Goal: Transaction & Acquisition: Purchase product/service

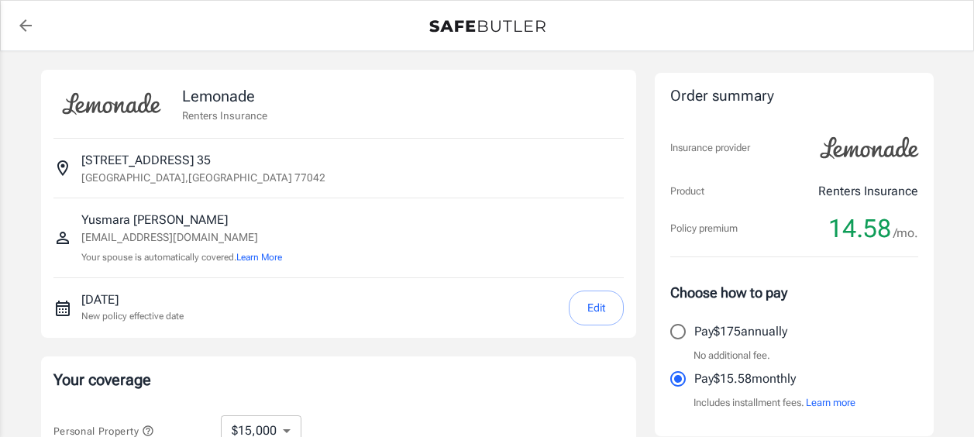
select select "15000"
select select "500"
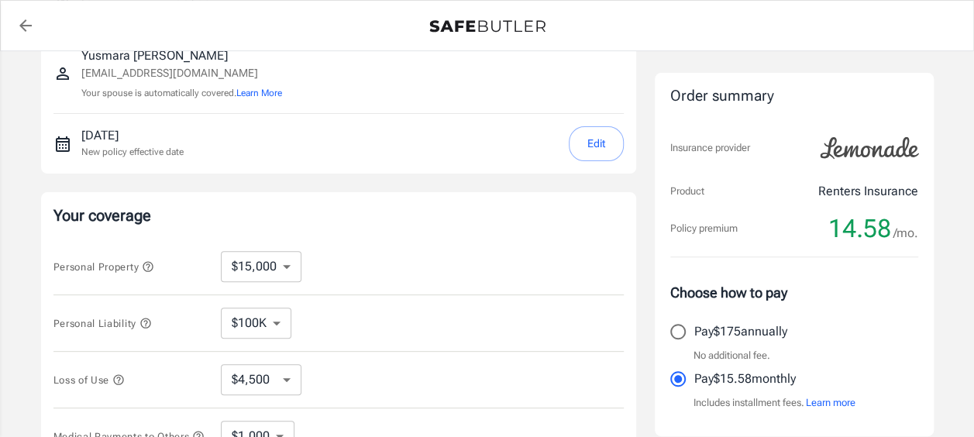
scroll to position [233, 0]
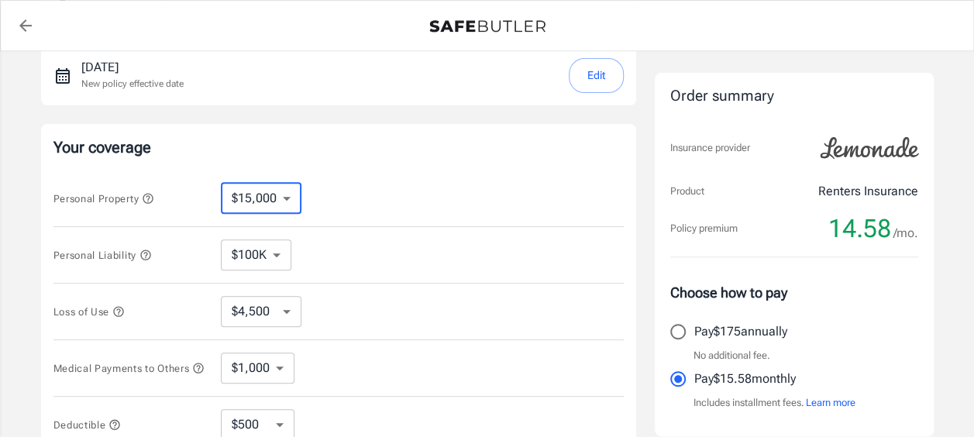
click at [290, 198] on select "$10,000 $15,000 $20,000 $25,000 $30,000 $40,000 $50,000 $100K $150K $200K $250K" at bounding box center [261, 198] width 81 height 31
select select "10000"
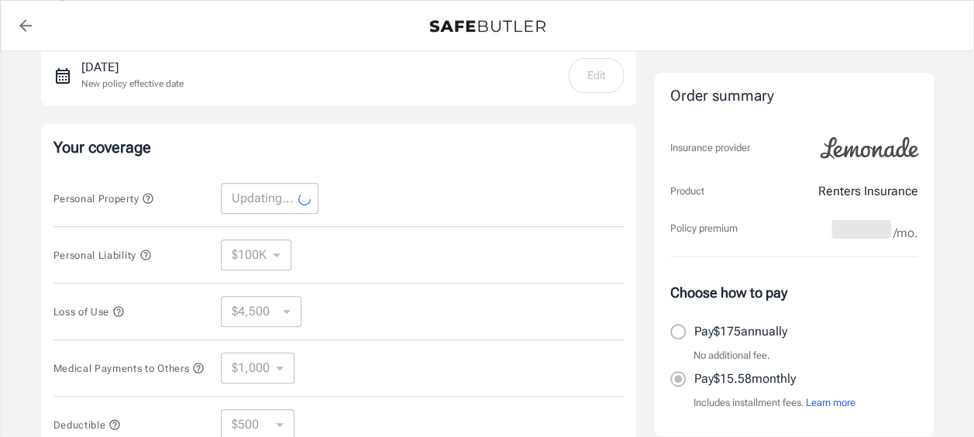
select select "10000"
select select "3000"
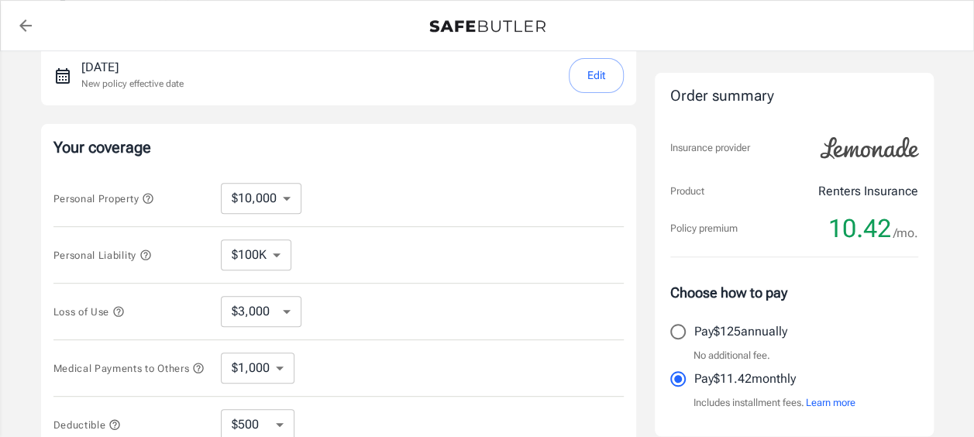
click at [275, 257] on select "$100K $200K $300K $400K $500K" at bounding box center [256, 254] width 71 height 31
select select "300000"
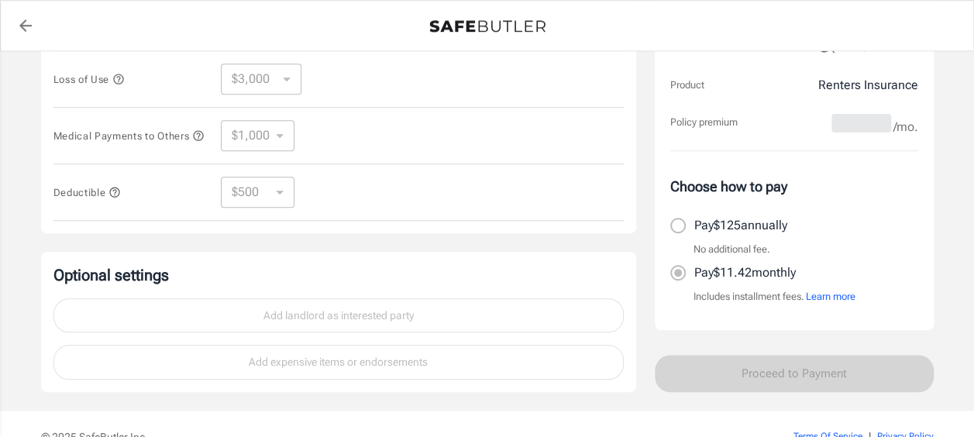
select select "300000"
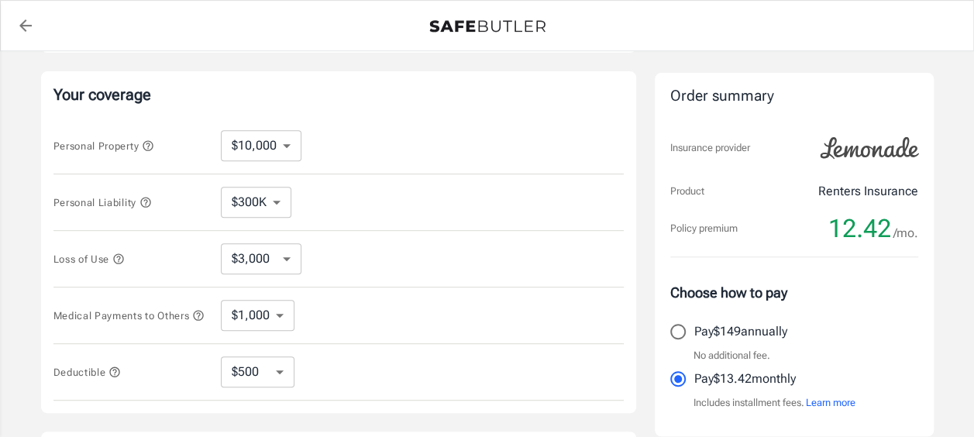
scroll to position [316, 0]
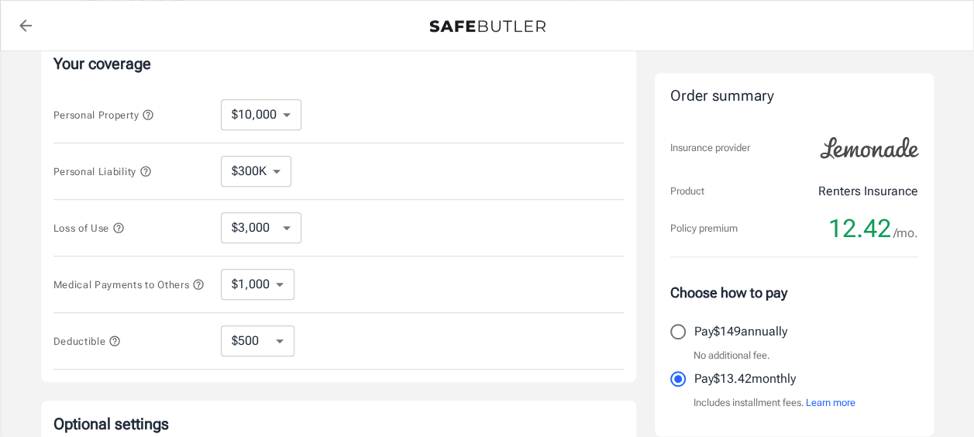
click at [288, 220] on select "$3,000 $6,000 $12,000 $21,000 $36,000 $60,000 $96,000 $153K $198K" at bounding box center [261, 227] width 81 height 31
click at [409, 212] on div "Loss of Use $3,000 $6,000 $12,000 $21,000 $36,000 $60,000 $96,000 $153K $198K ​" at bounding box center [338, 228] width 570 height 57
click at [284, 282] on select "$1,000 $2,000 $3,000 $4,000 $5,000" at bounding box center [258, 284] width 74 height 31
click at [381, 251] on div "Loss of Use $3,000 $6,000 $12,000 $21,000 $36,000 $60,000 $96,000 $153K $198K ​" at bounding box center [338, 228] width 570 height 57
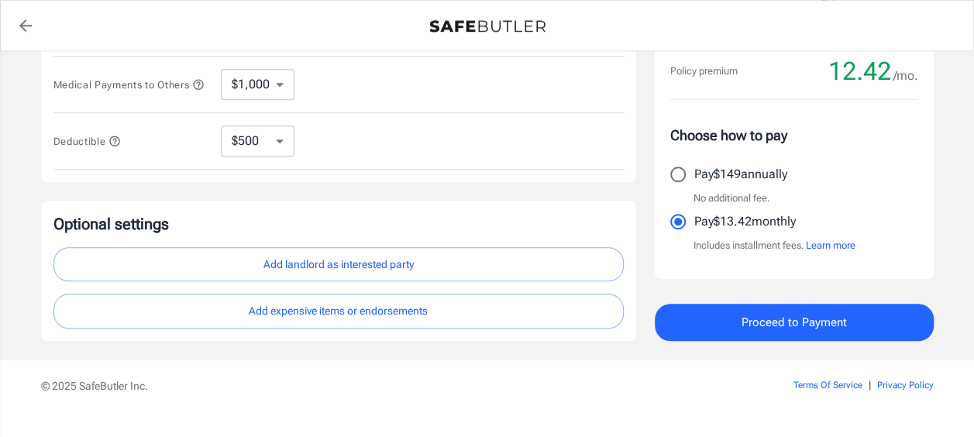
scroll to position [549, 0]
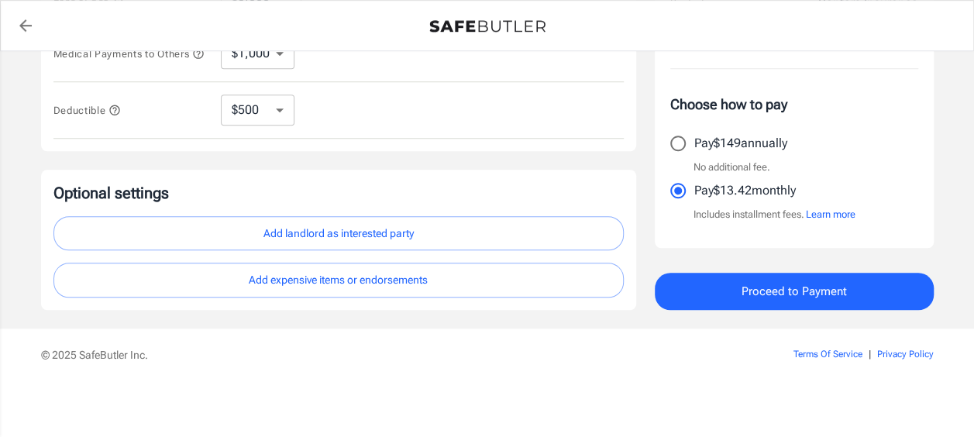
click at [772, 289] on span "Proceed to Payment" at bounding box center [794, 291] width 105 height 20
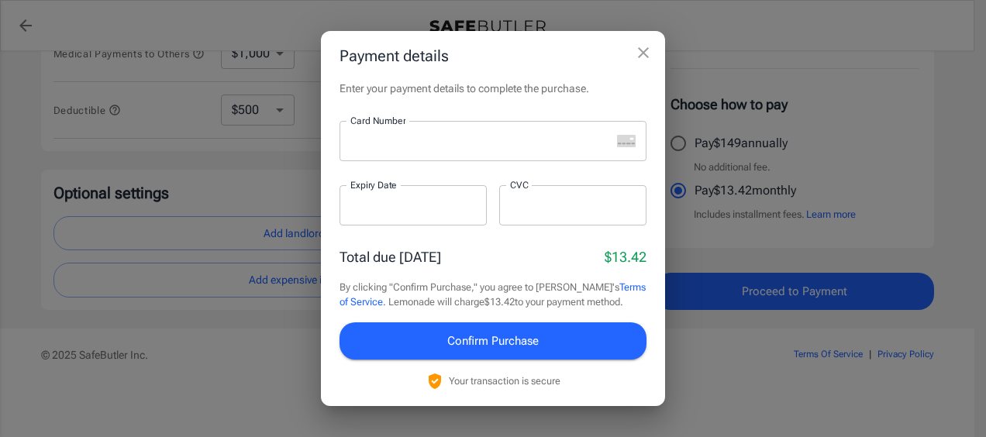
click at [457, 150] on div at bounding box center [474, 141] width 271 height 40
click at [372, 165] on p "​" at bounding box center [492, 172] width 285 height 16
click at [370, 215] on div at bounding box center [412, 205] width 147 height 40
click at [517, 214] on div at bounding box center [572, 205] width 147 height 40
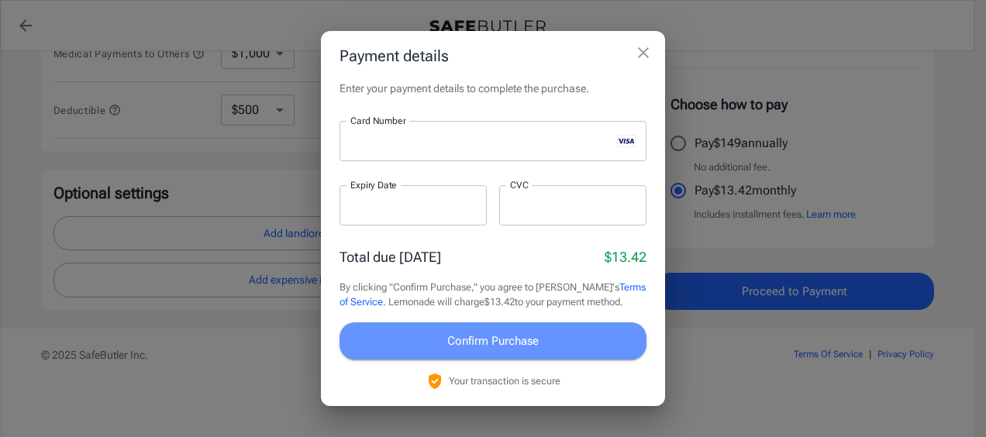
click at [505, 344] on span "Confirm Purchase" at bounding box center [492, 341] width 91 height 20
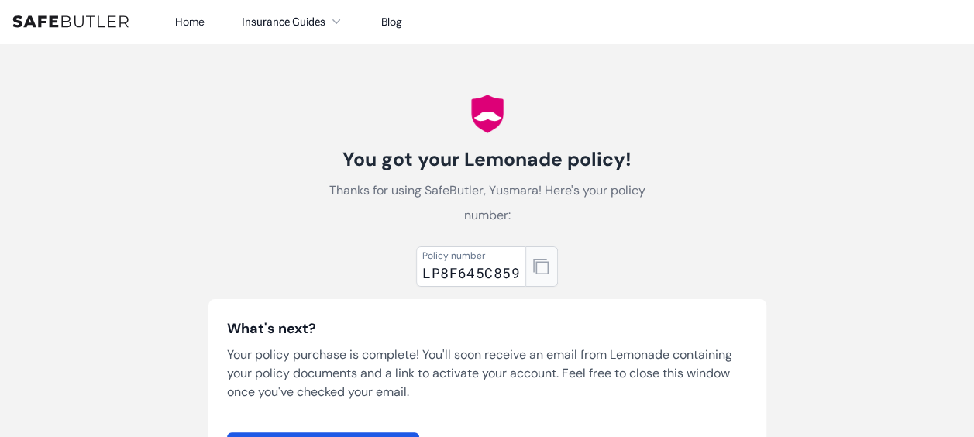
click at [533, 269] on icon "button" at bounding box center [541, 267] width 16 height 16
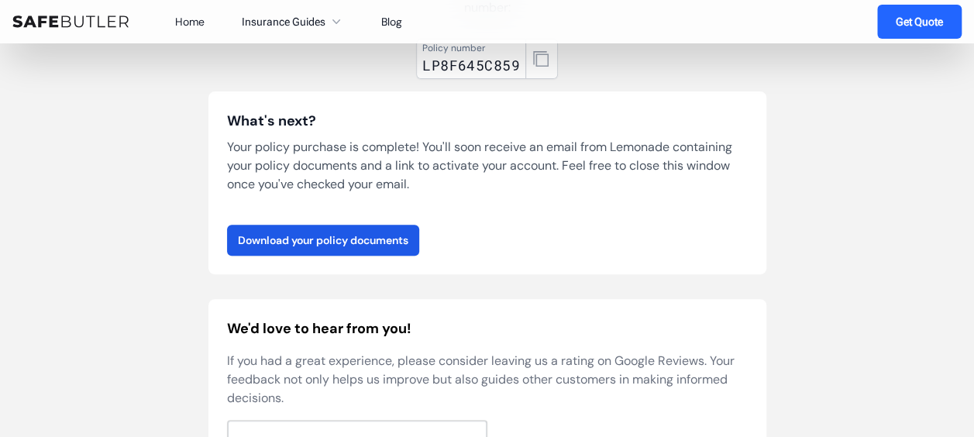
scroll to position [233, 0]
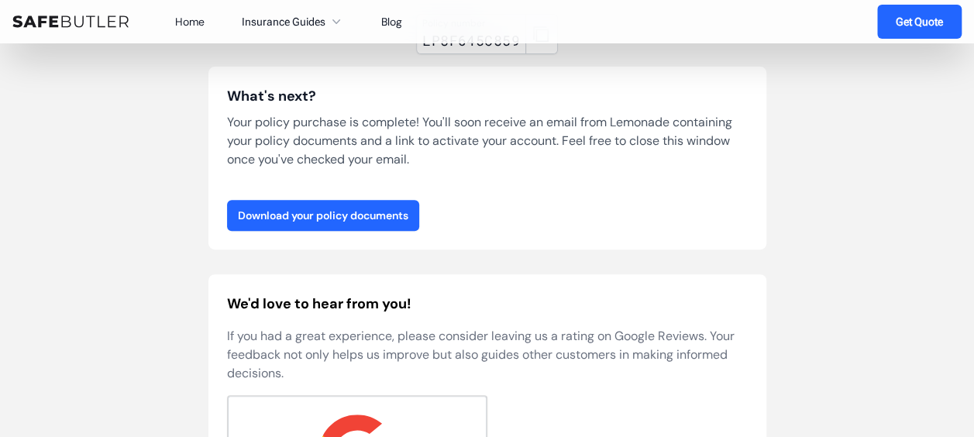
click at [369, 219] on link "Download your policy documents" at bounding box center [323, 215] width 192 height 31
